Goal: Information Seeking & Learning: Learn about a topic

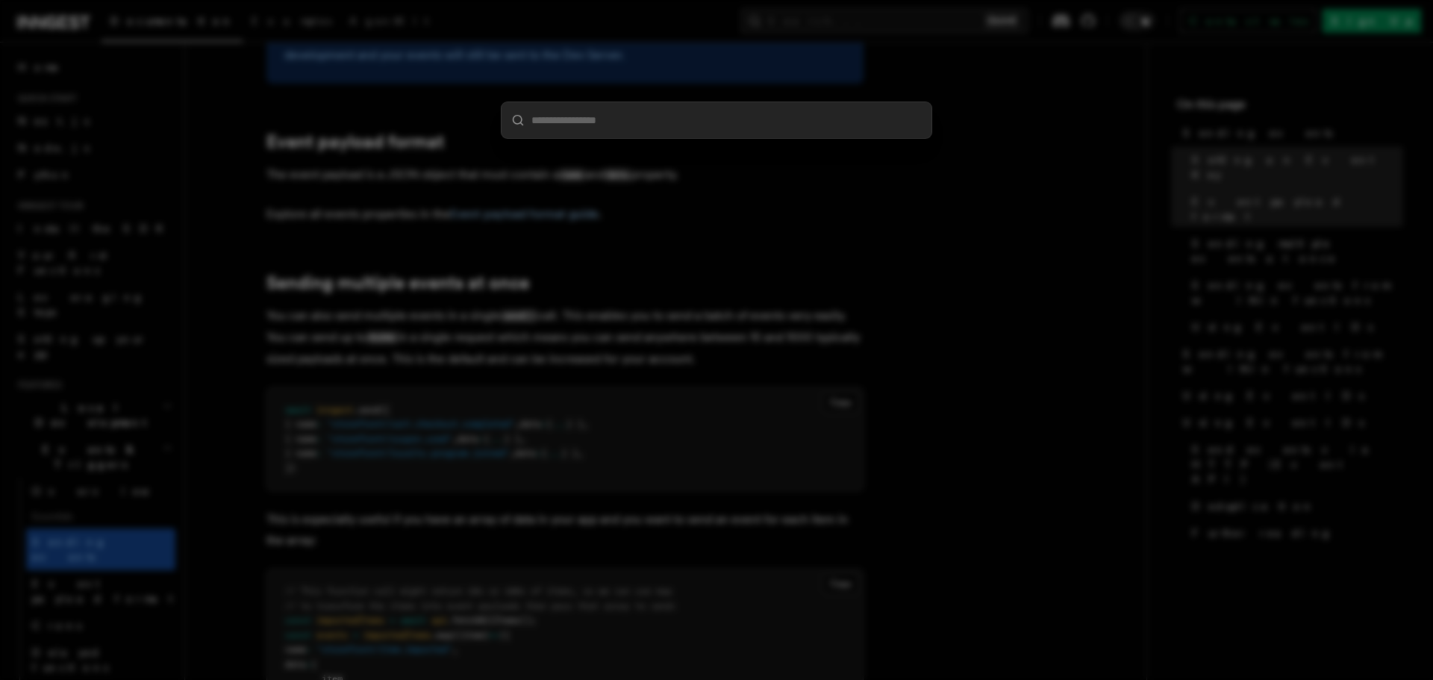
scroll to position [75, 0]
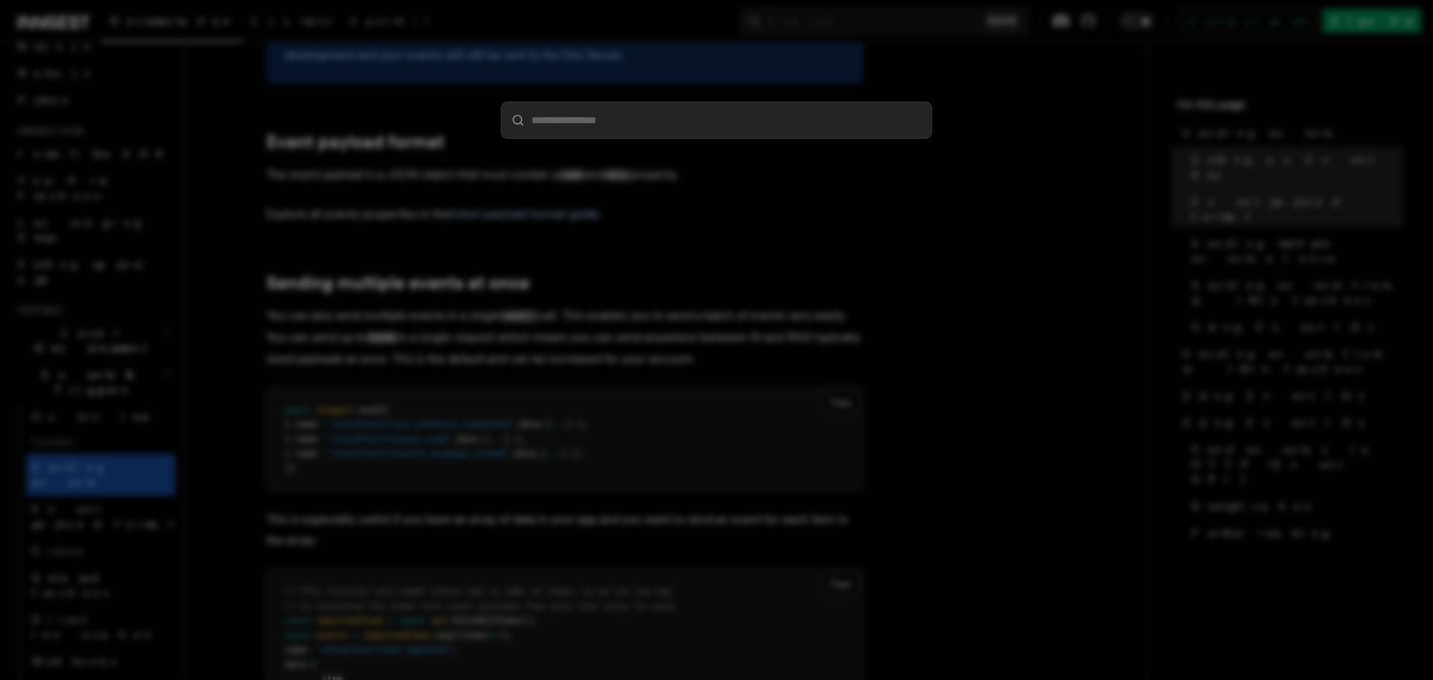
click at [711, 110] on input "search" at bounding box center [716, 120] width 430 height 36
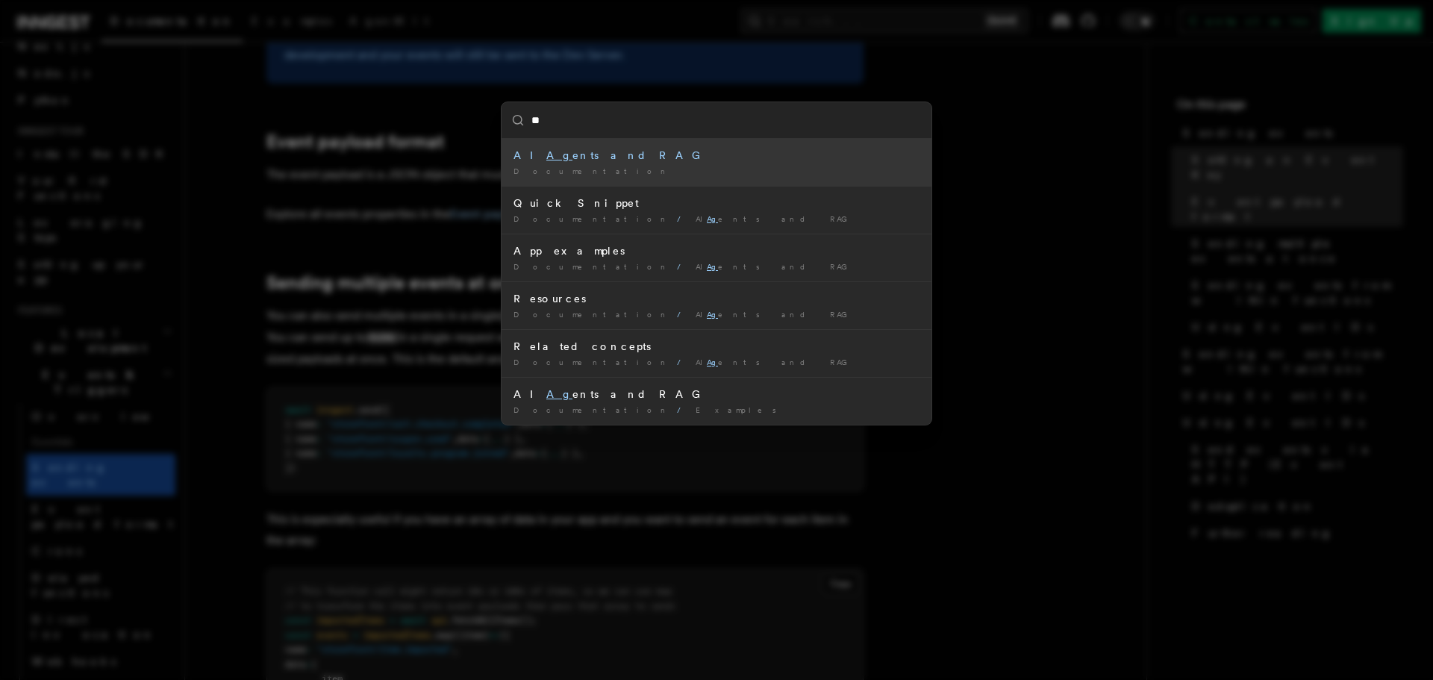
type input "*"
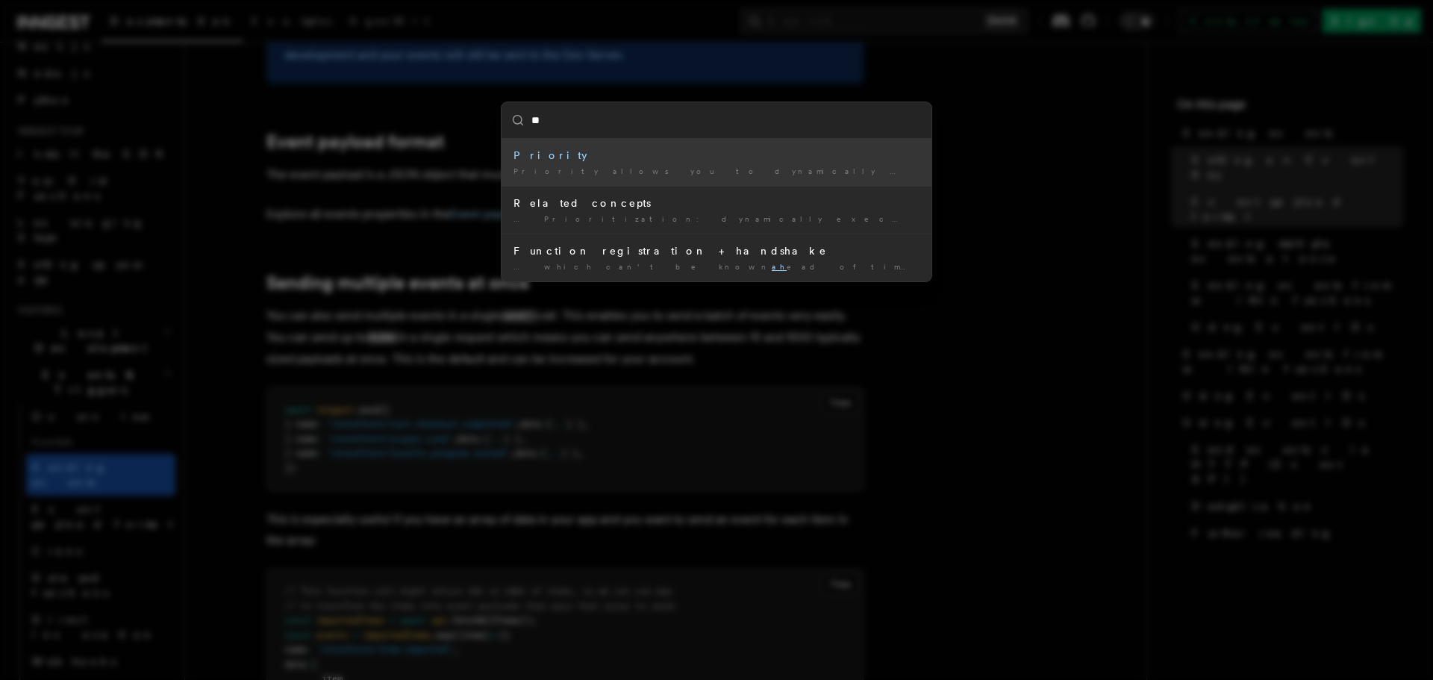
type input "*"
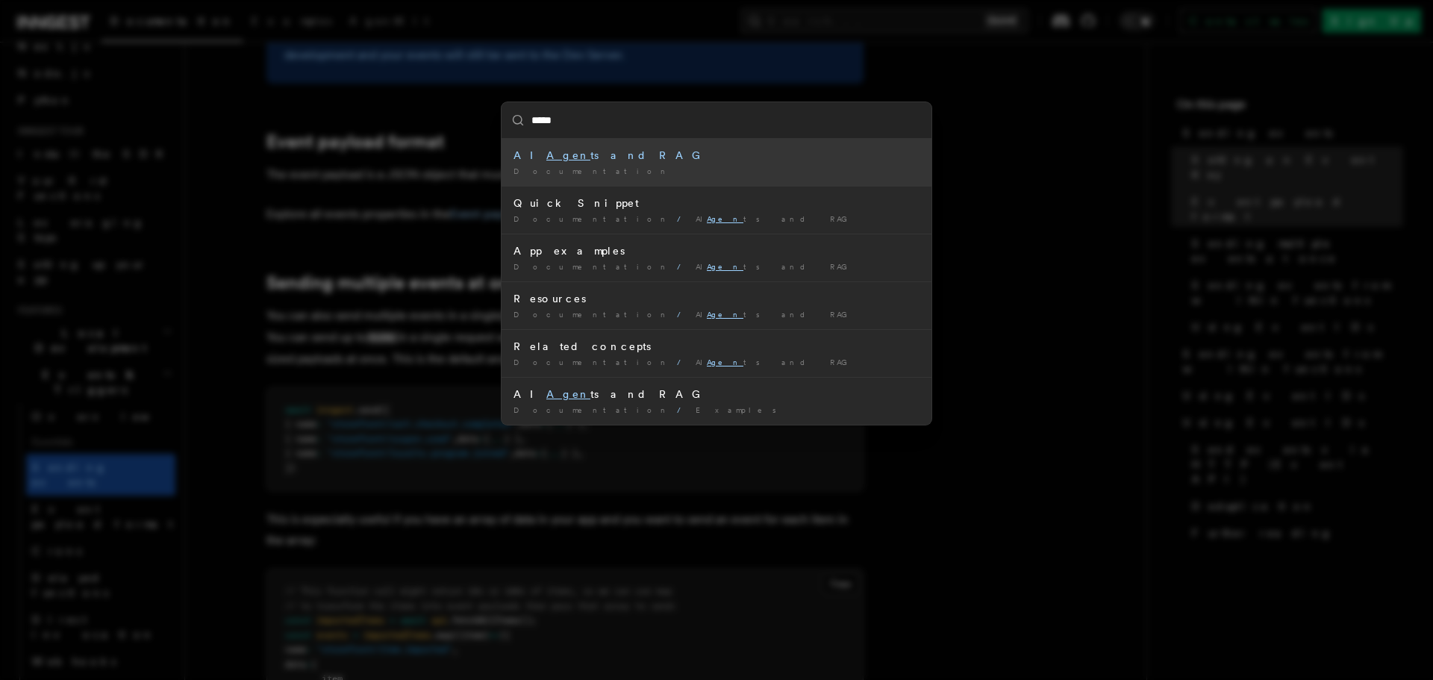
type input "******"
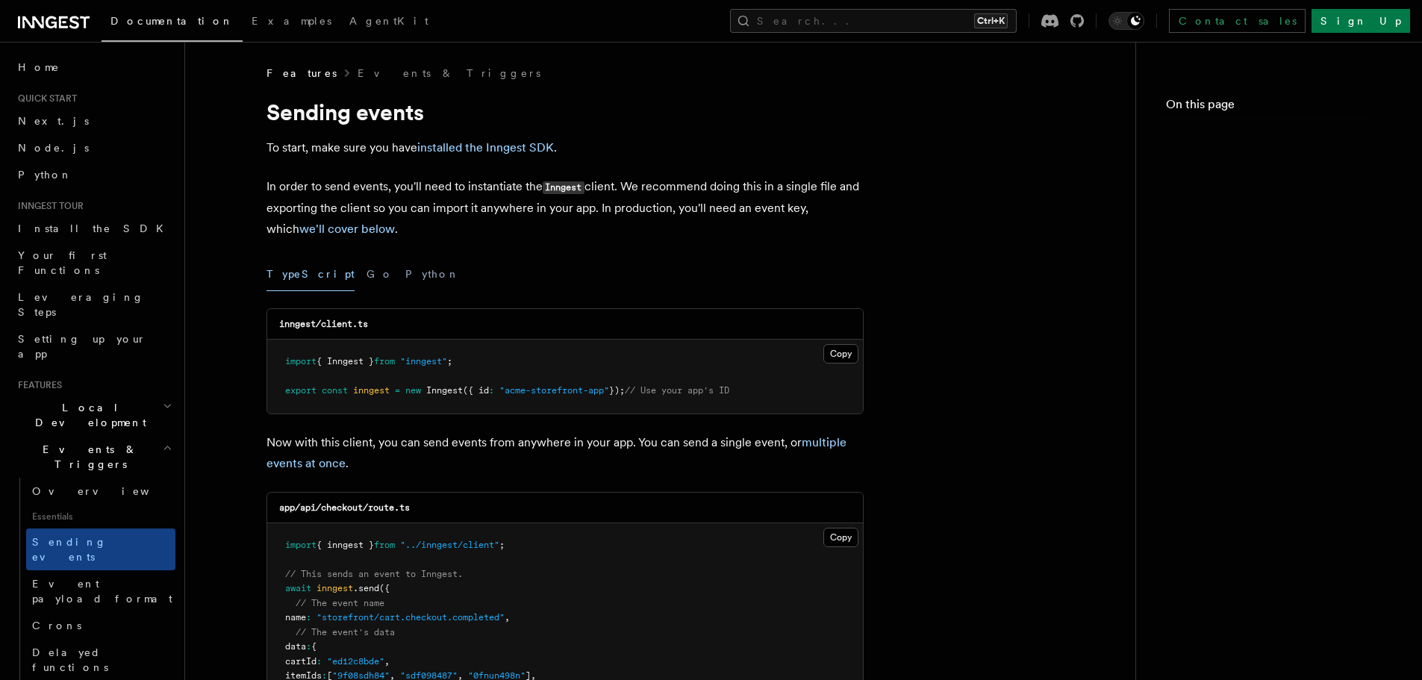
scroll to position [1567, 0]
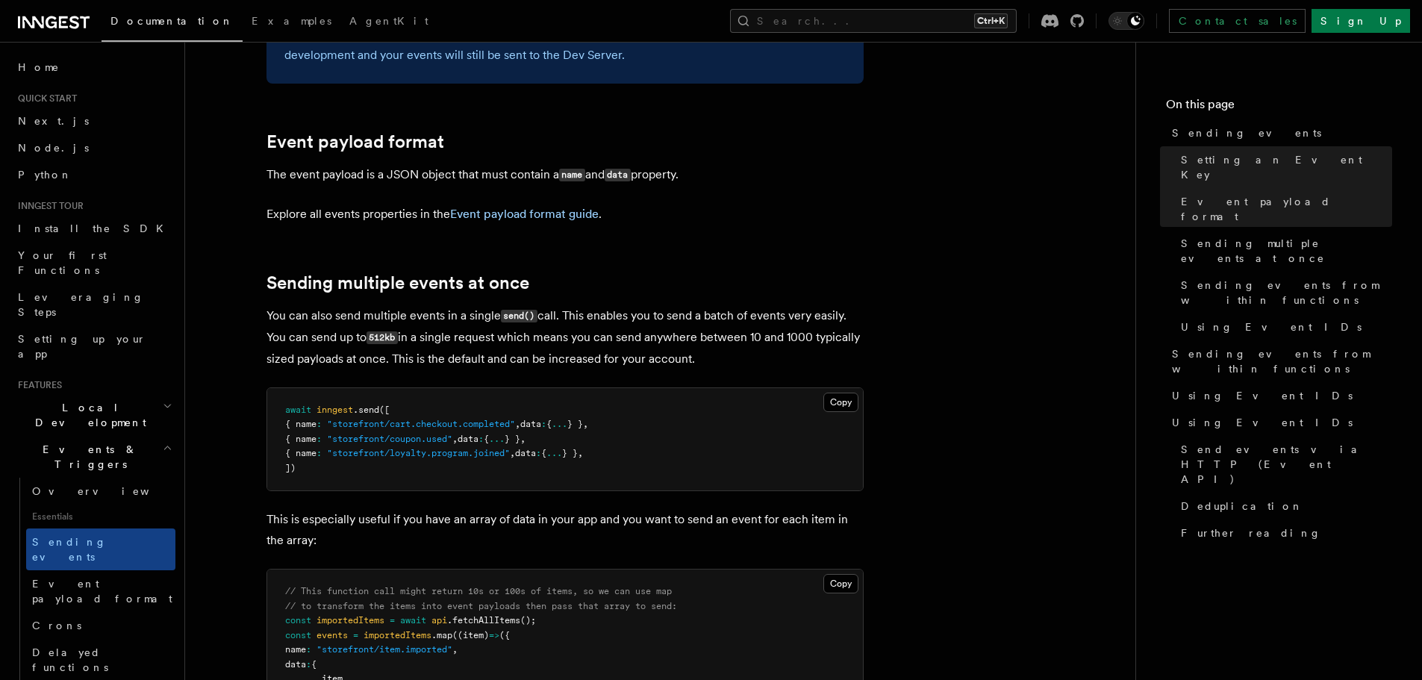
click at [129, 436] on h2 "Events & Triggers" at bounding box center [93, 457] width 163 height 42
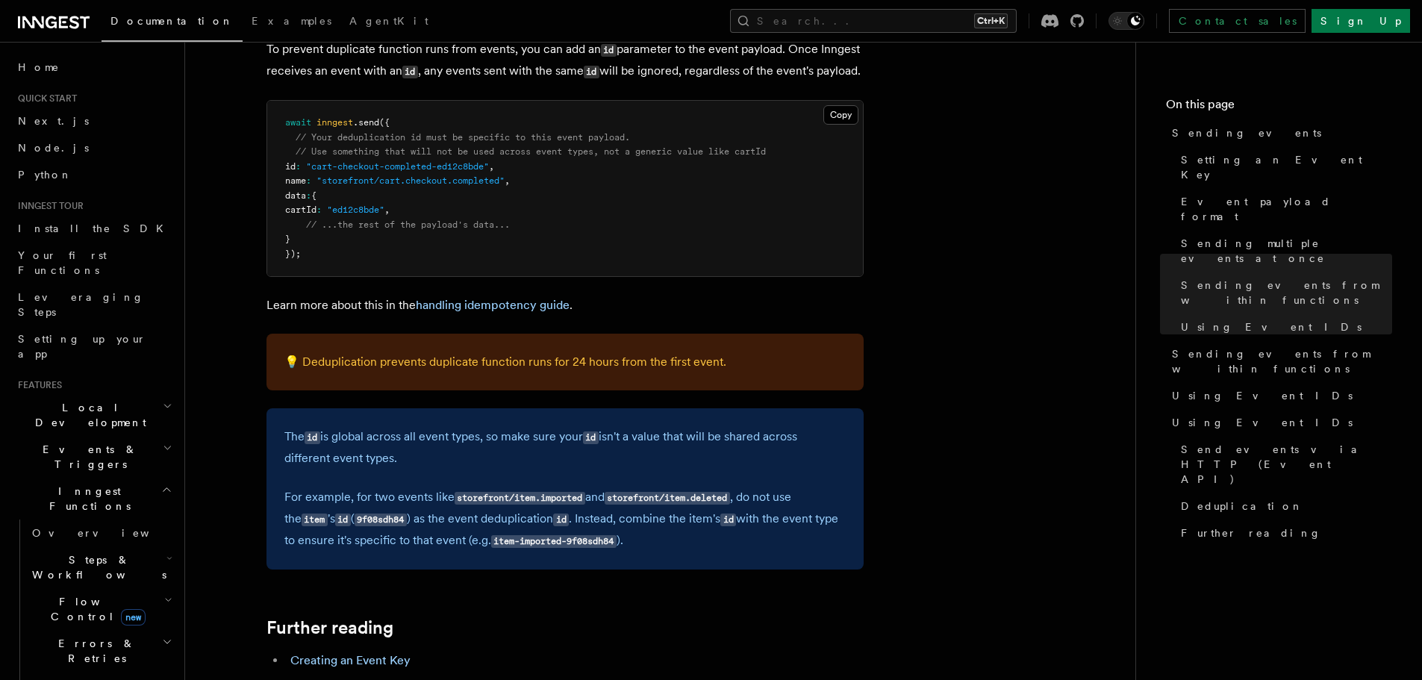
scroll to position [3816, 0]
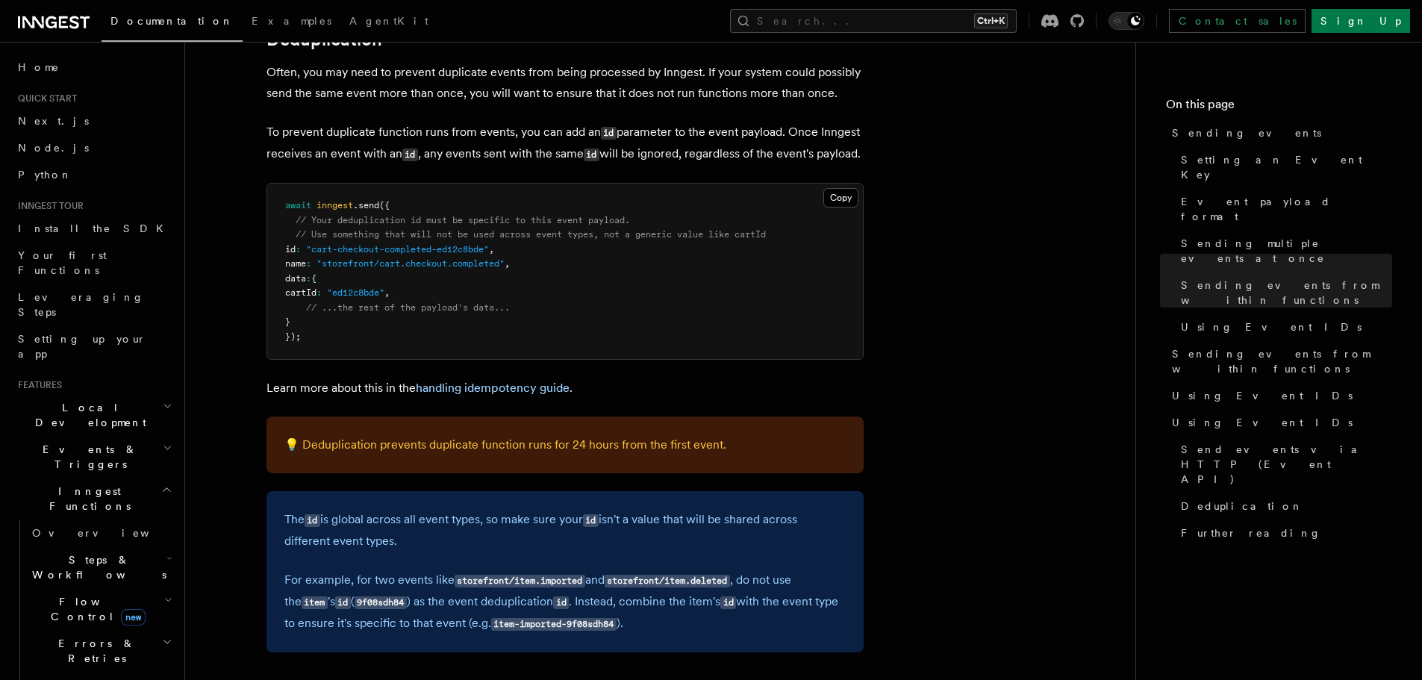
click at [75, 484] on span "Inngest Functions" at bounding box center [86, 499] width 149 height 30
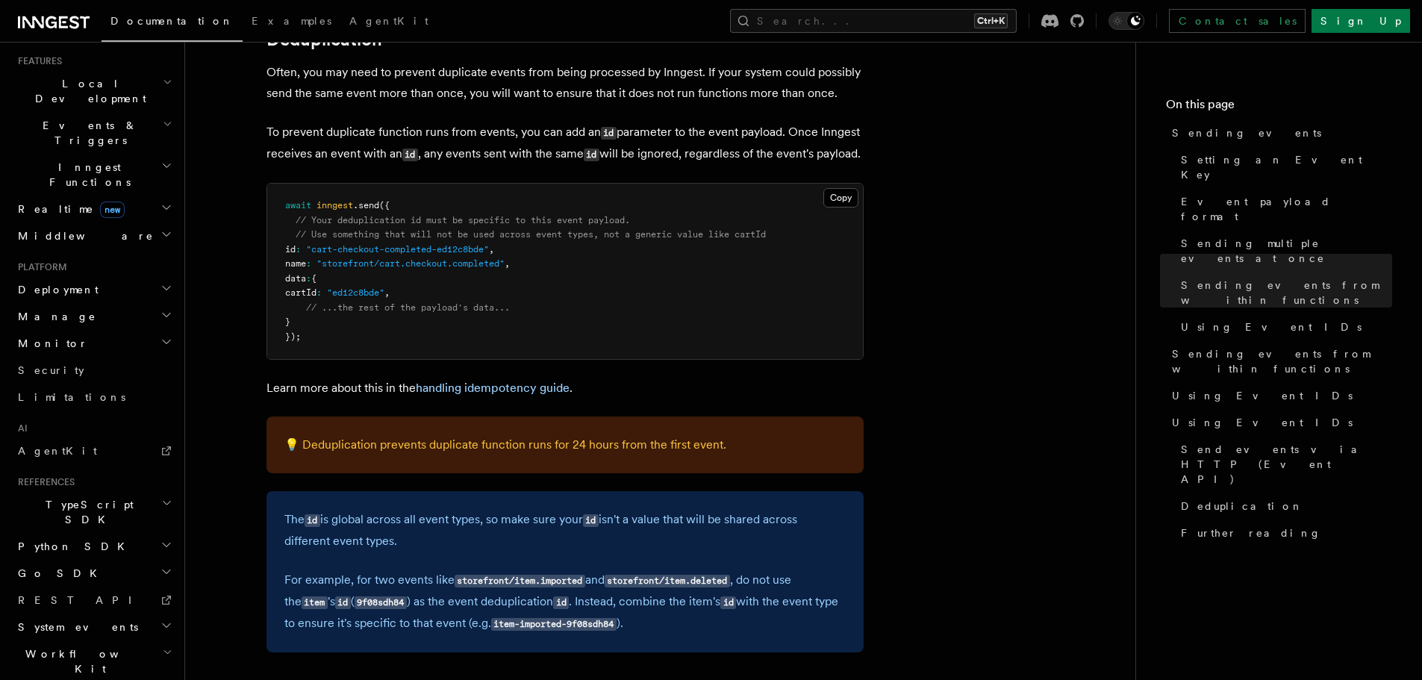
scroll to position [326, 0]
click at [102, 435] on link "AgentKit" at bounding box center [93, 448] width 163 height 27
